Goal: Book appointment/travel/reservation

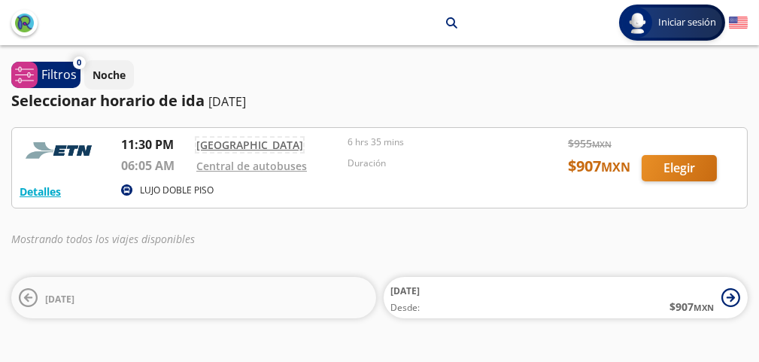
click at [235, 148] on link "Central Nueva" at bounding box center [249, 145] width 107 height 14
click at [674, 165] on div at bounding box center [379, 168] width 735 height 80
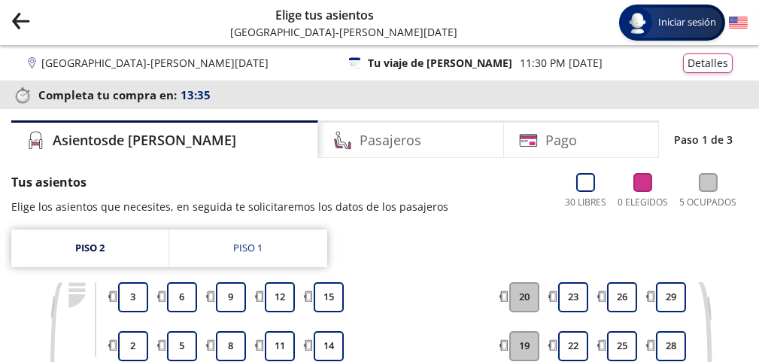
click at [23, 22] on icon "Group 9 Created with Sketch." at bounding box center [20, 20] width 19 height 19
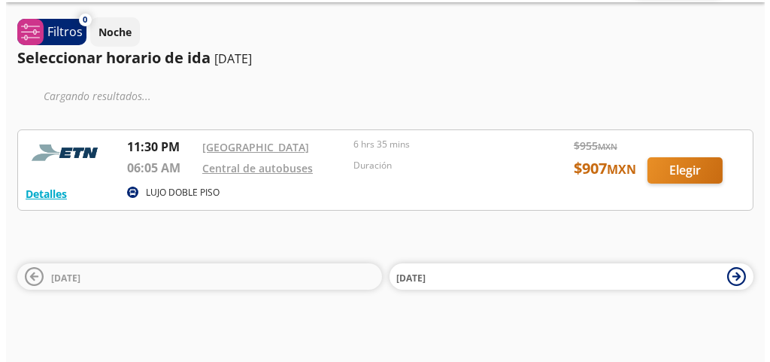
scroll to position [44, 0]
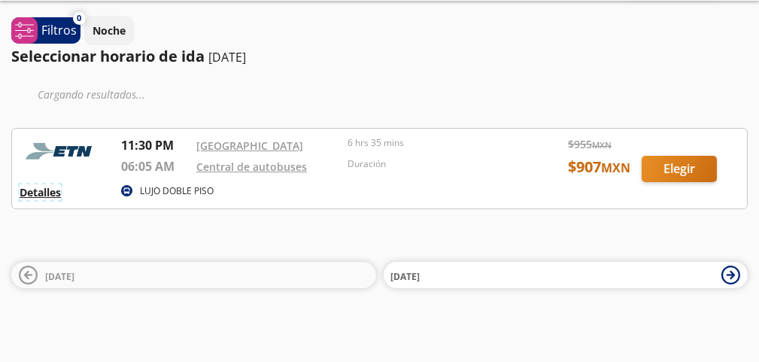
click at [41, 196] on button "Detalles" at bounding box center [40, 192] width 41 height 16
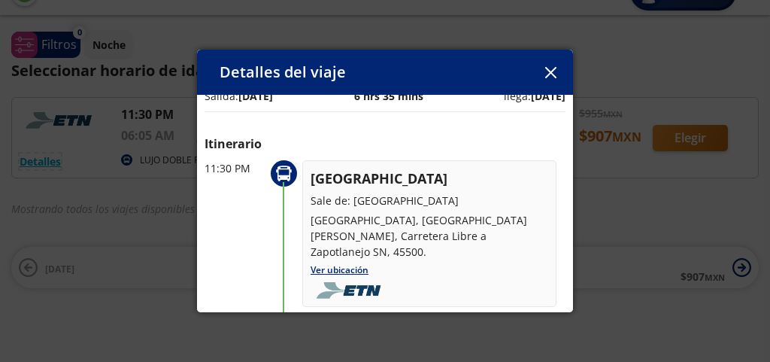
scroll to position [0, 0]
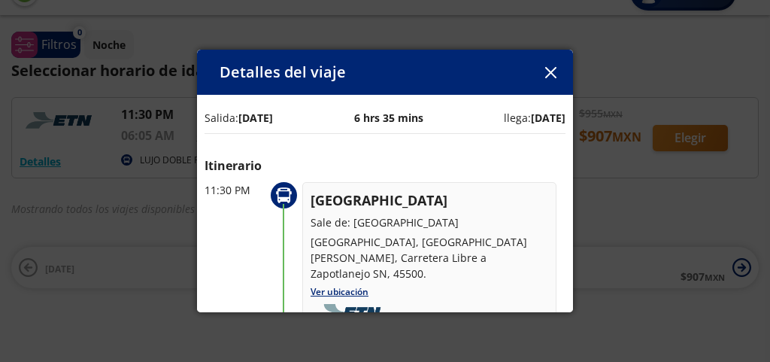
click at [327, 244] on p "Nueva Central Camionera, San Pedro Tlaquepaque, Carretera Libre a Zapotlanejo S…" at bounding box center [430, 257] width 238 height 47
click at [273, 193] on circle at bounding box center [284, 195] width 26 height 26
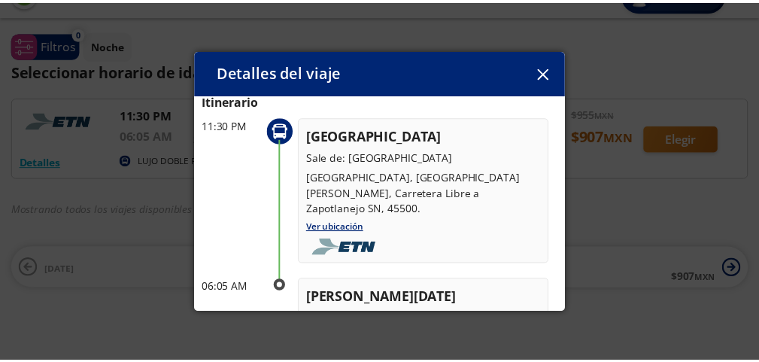
scroll to position [59, 0]
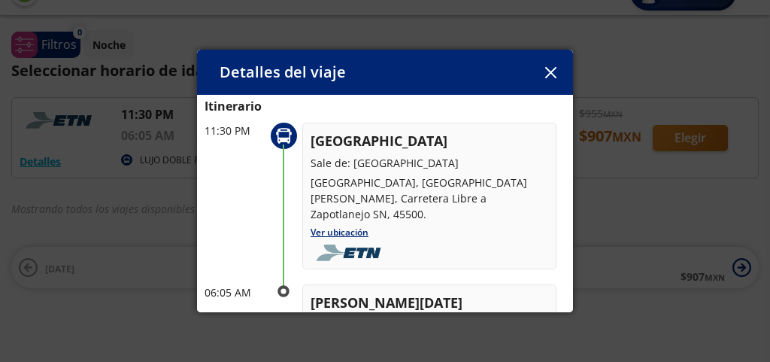
click at [548, 74] on icon "button" at bounding box center [550, 72] width 11 height 11
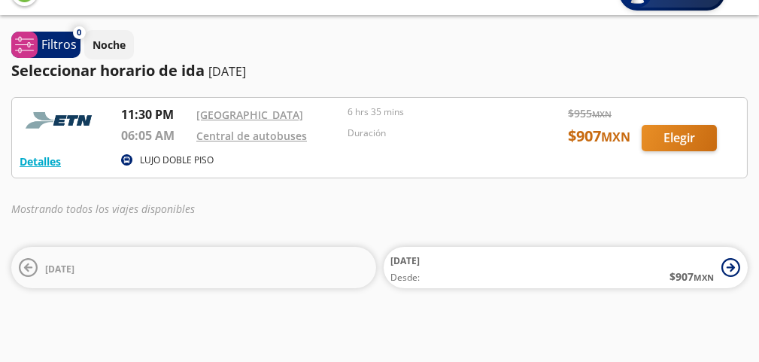
scroll to position [0, 0]
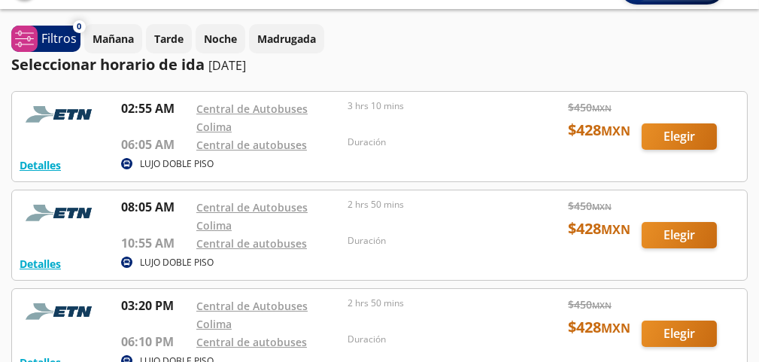
scroll to position [38, 0]
